Goal: Find specific page/section: Find specific page/section

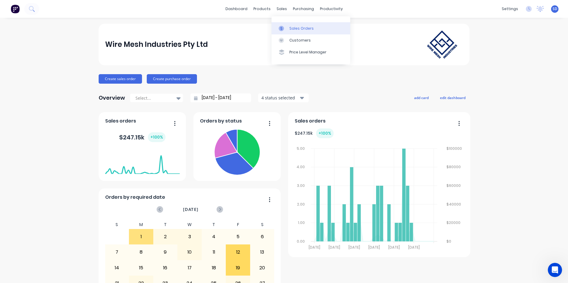
click at [287, 26] on div at bounding box center [283, 28] width 9 height 5
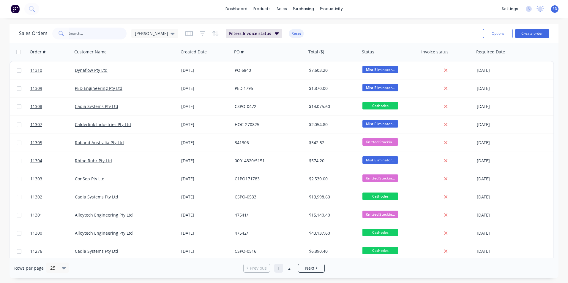
click at [106, 34] on input "text" at bounding box center [98, 34] width 58 height 12
type input "dynaflow"
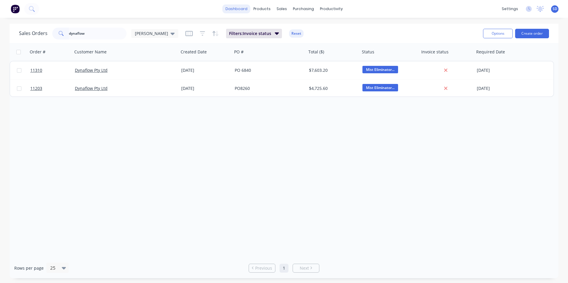
click at [234, 12] on link "dashboard" at bounding box center [236, 8] width 28 height 9
